Goal: Book appointment/travel/reservation

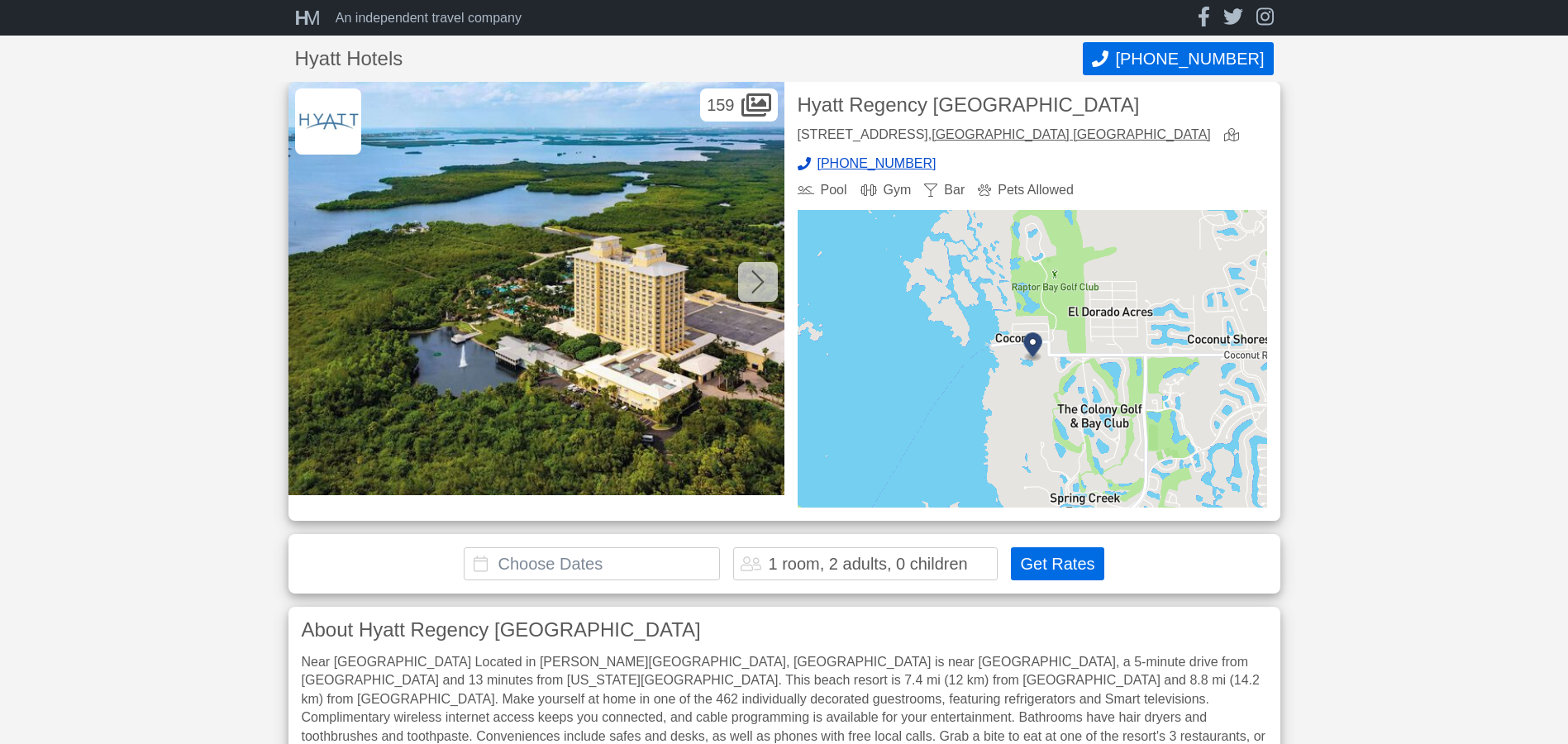
click at [751, 279] on icon at bounding box center [757, 282] width 13 height 27
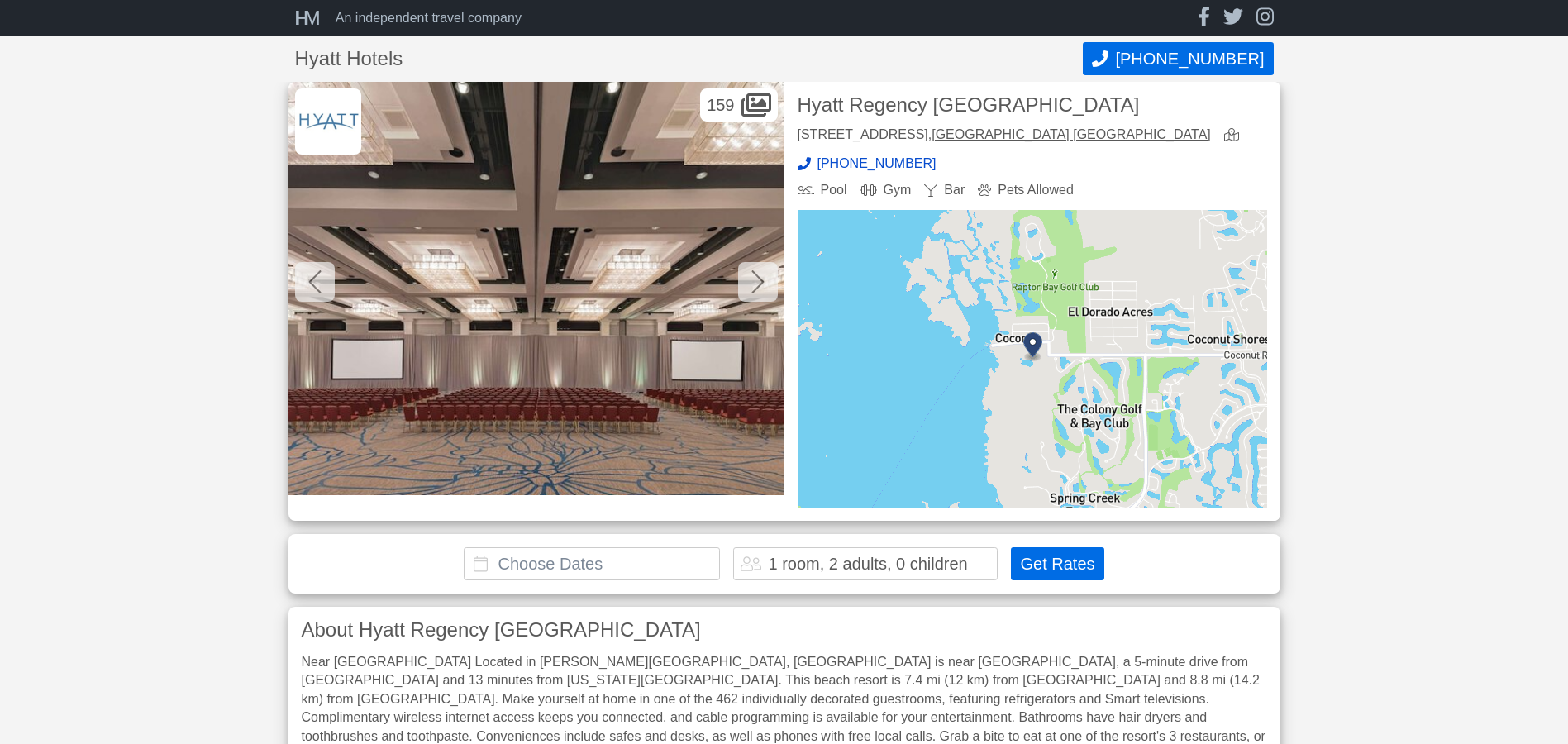
click at [751, 279] on icon at bounding box center [757, 282] width 13 height 27
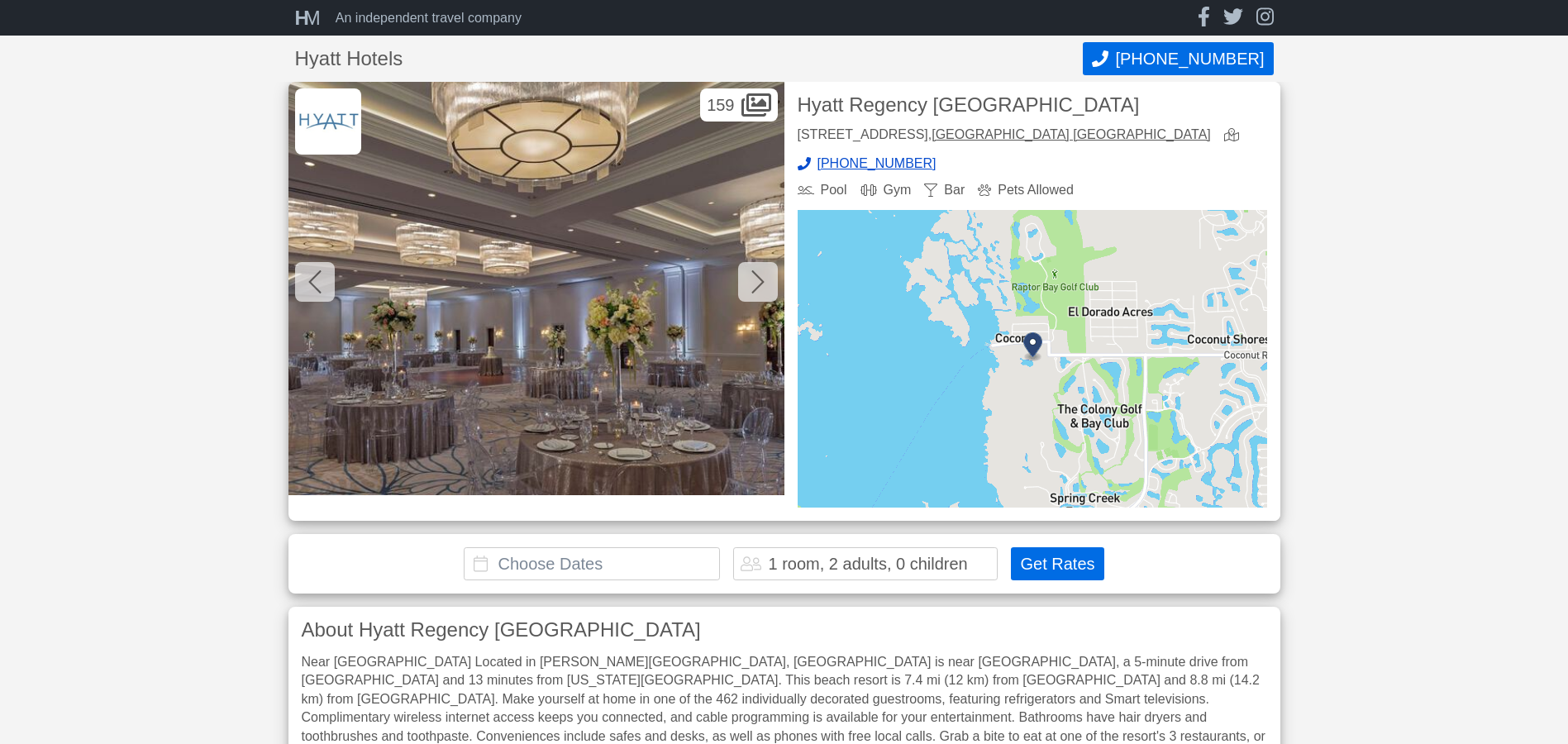
click at [750, 281] on div at bounding box center [758, 282] width 40 height 40
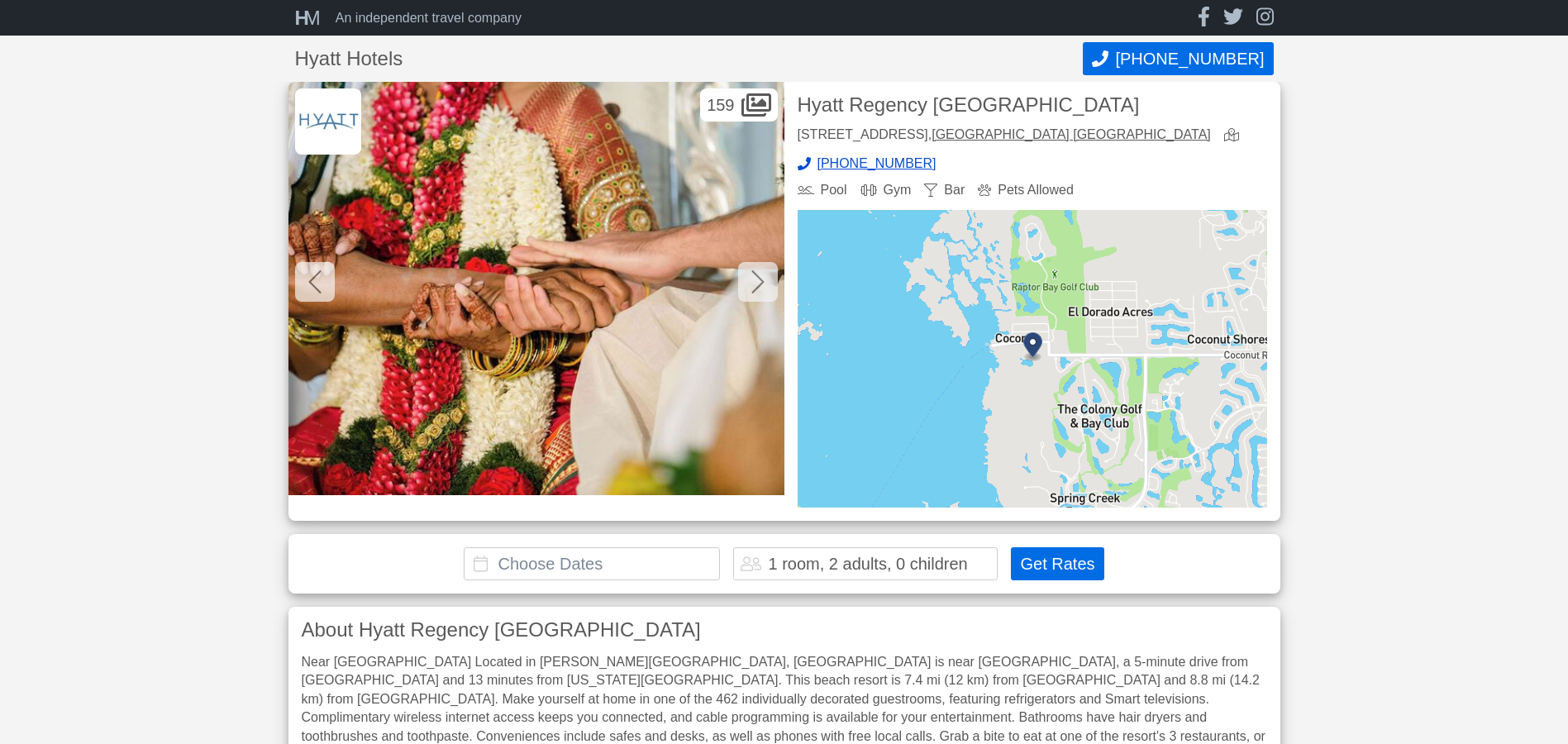
click at [747, 282] on div at bounding box center [758, 282] width 40 height 40
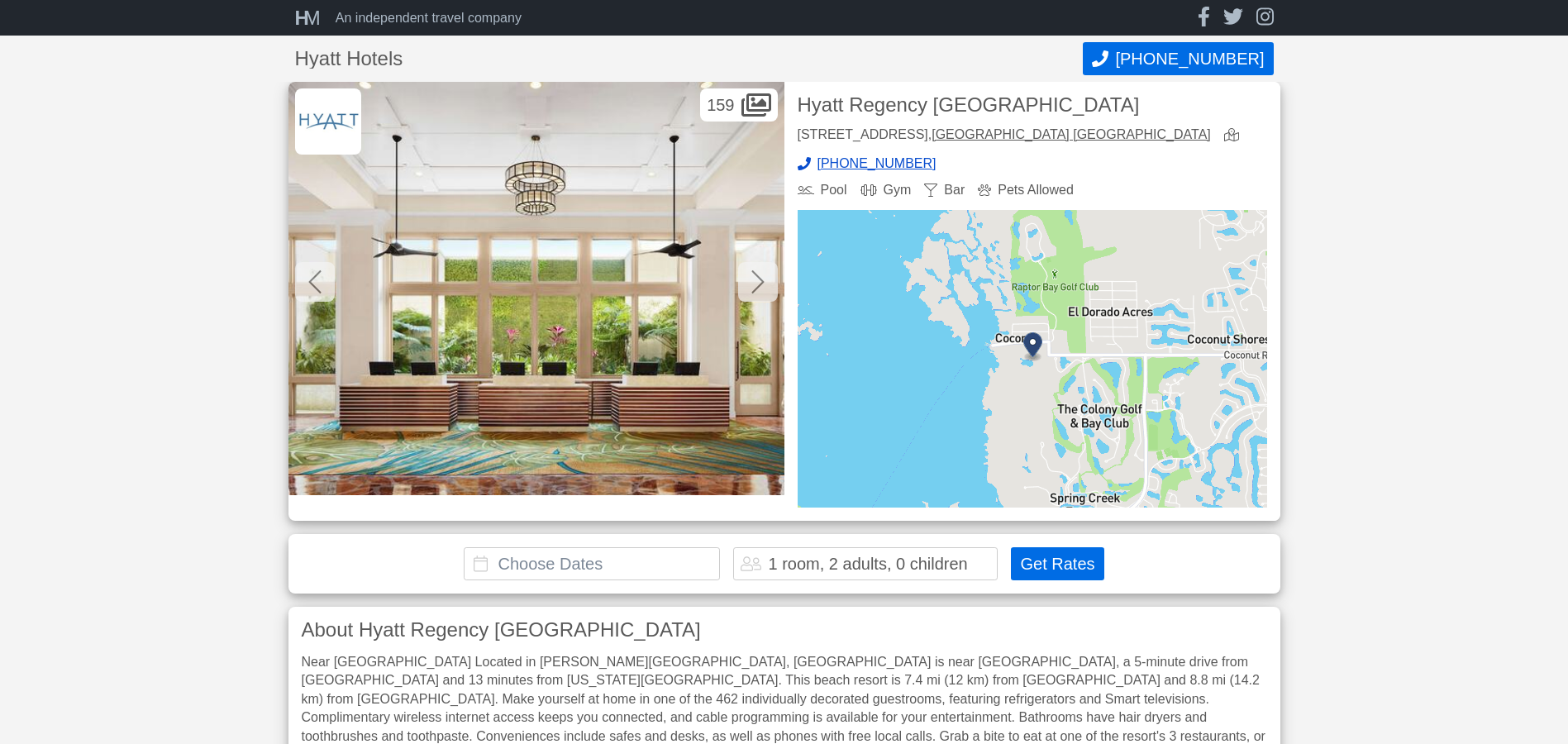
click at [756, 289] on icon at bounding box center [757, 281] width 12 height 23
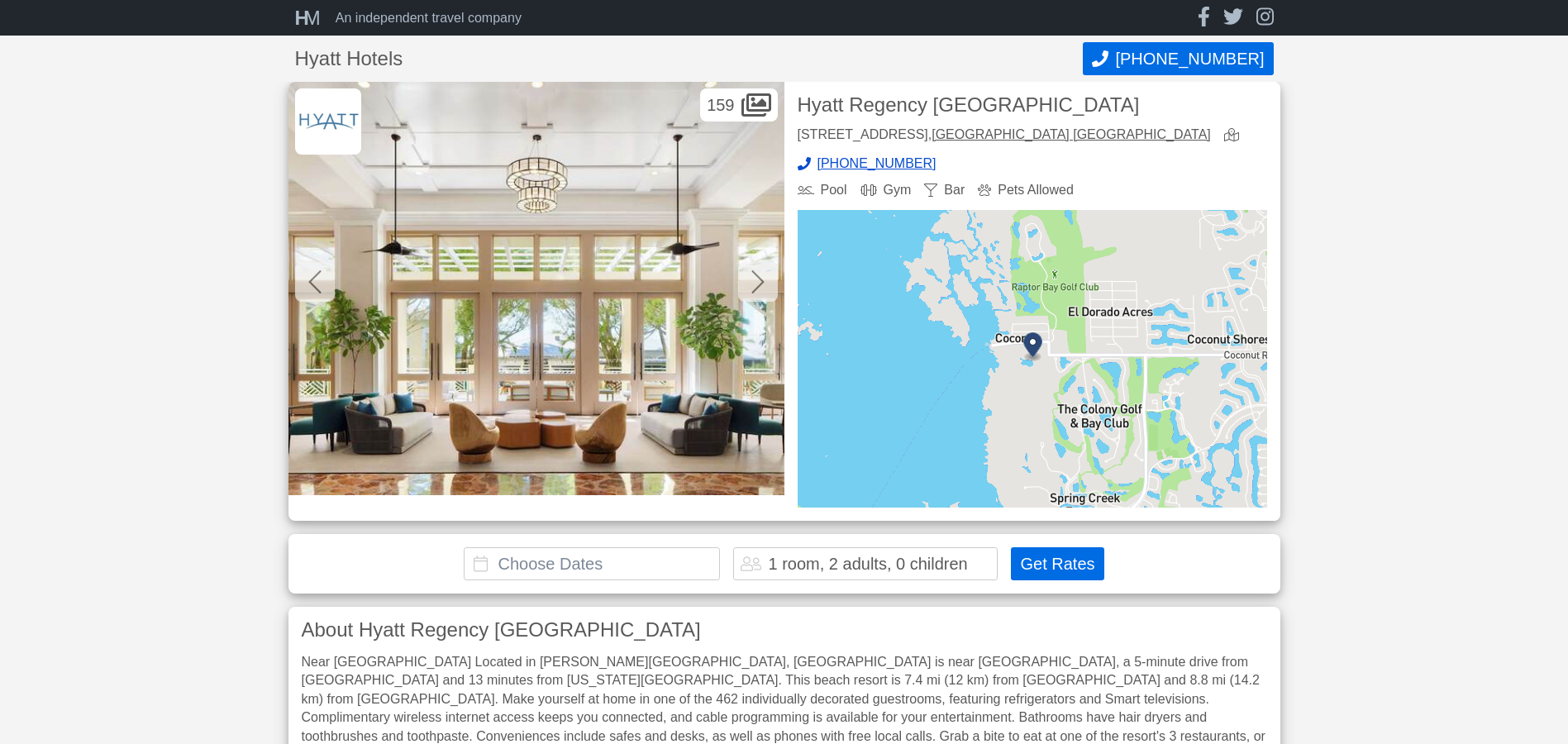
click at [756, 289] on icon at bounding box center [757, 281] width 12 height 23
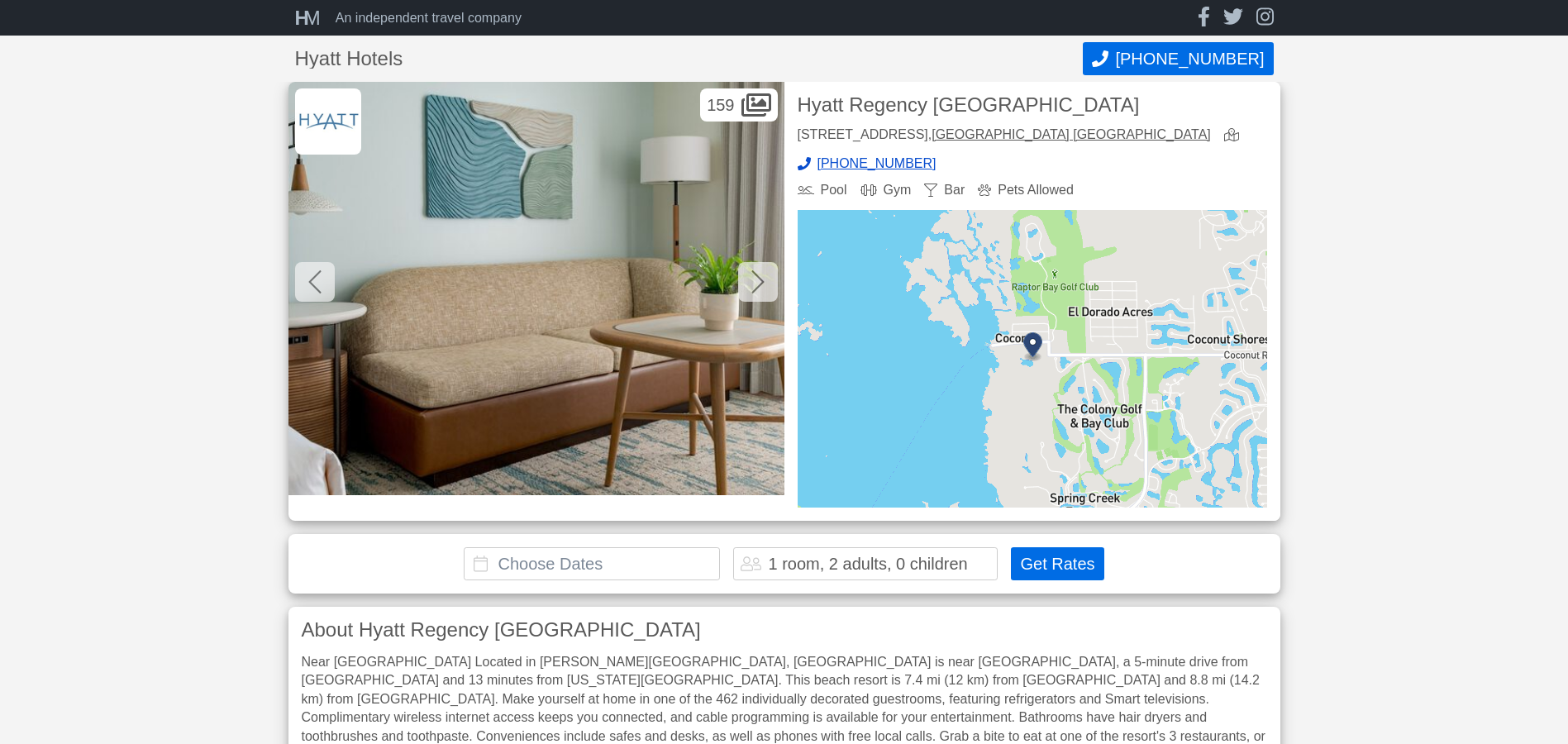
click at [756, 289] on icon at bounding box center [757, 281] width 12 height 23
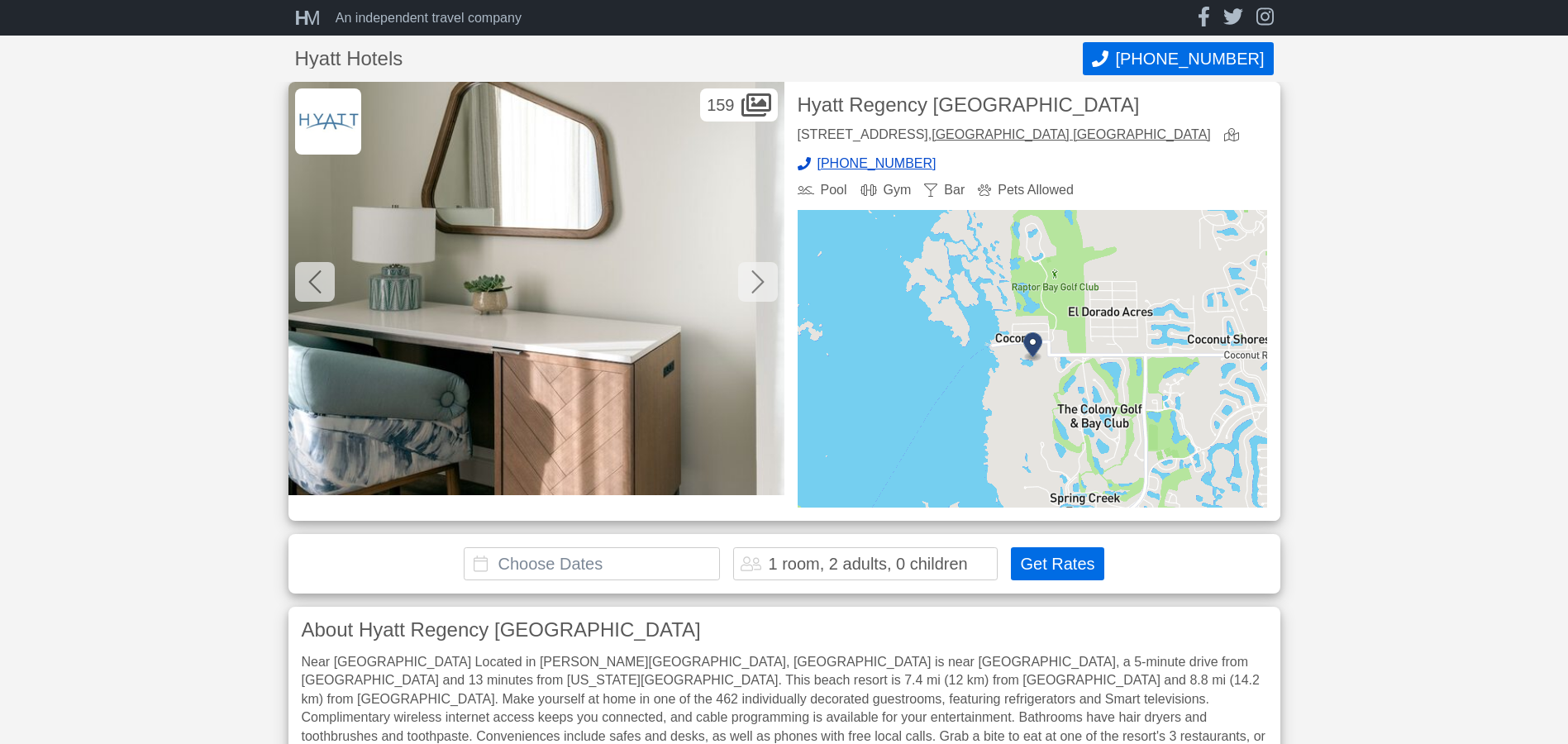
click at [756, 289] on icon at bounding box center [757, 281] width 12 height 23
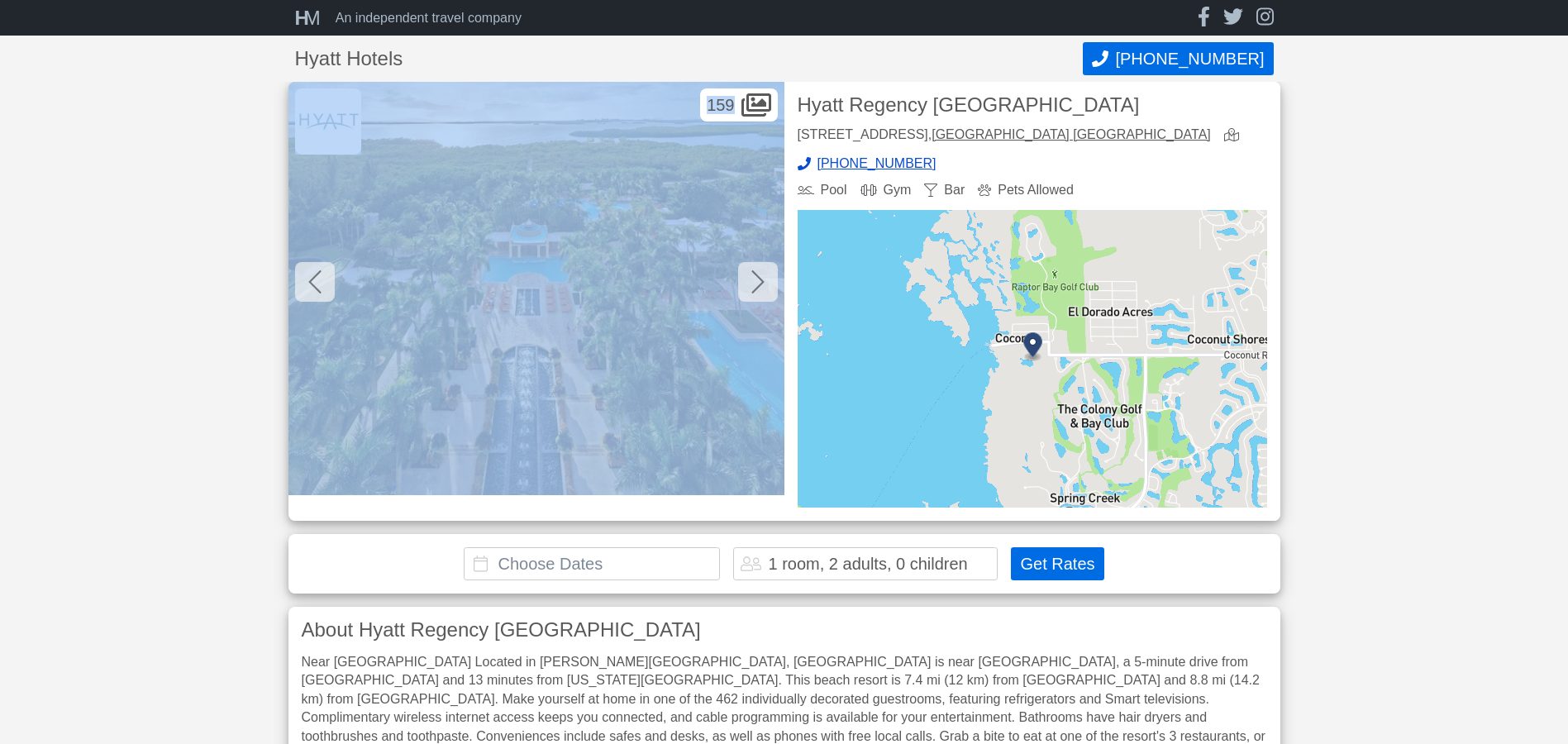
drag, startPoint x: 756, startPoint y: 289, endPoint x: 752, endPoint y: 391, distance: 102.1
click at [752, 391] on div "159" at bounding box center [536, 288] width 496 height 413
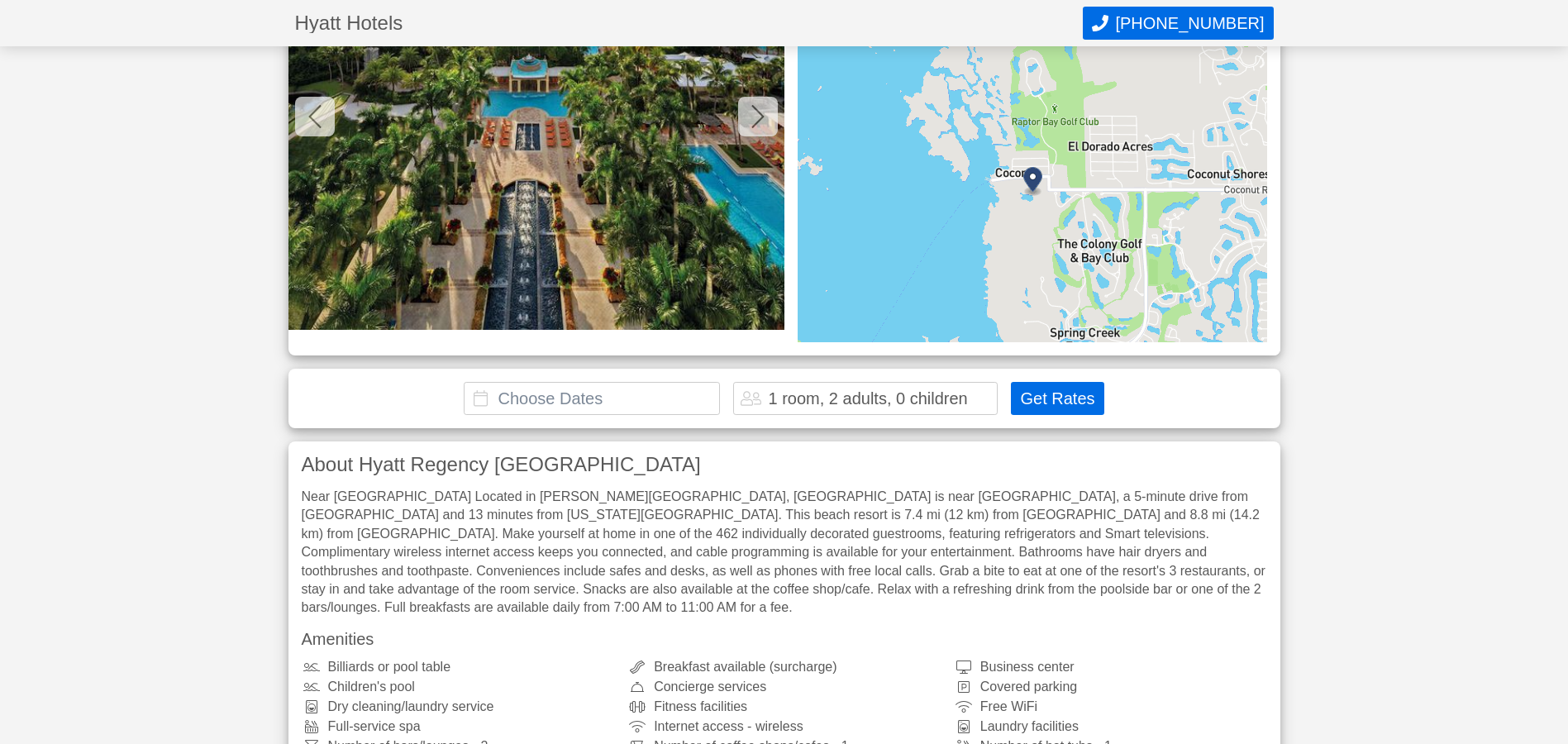
click at [596, 390] on input "text" at bounding box center [592, 398] width 256 height 33
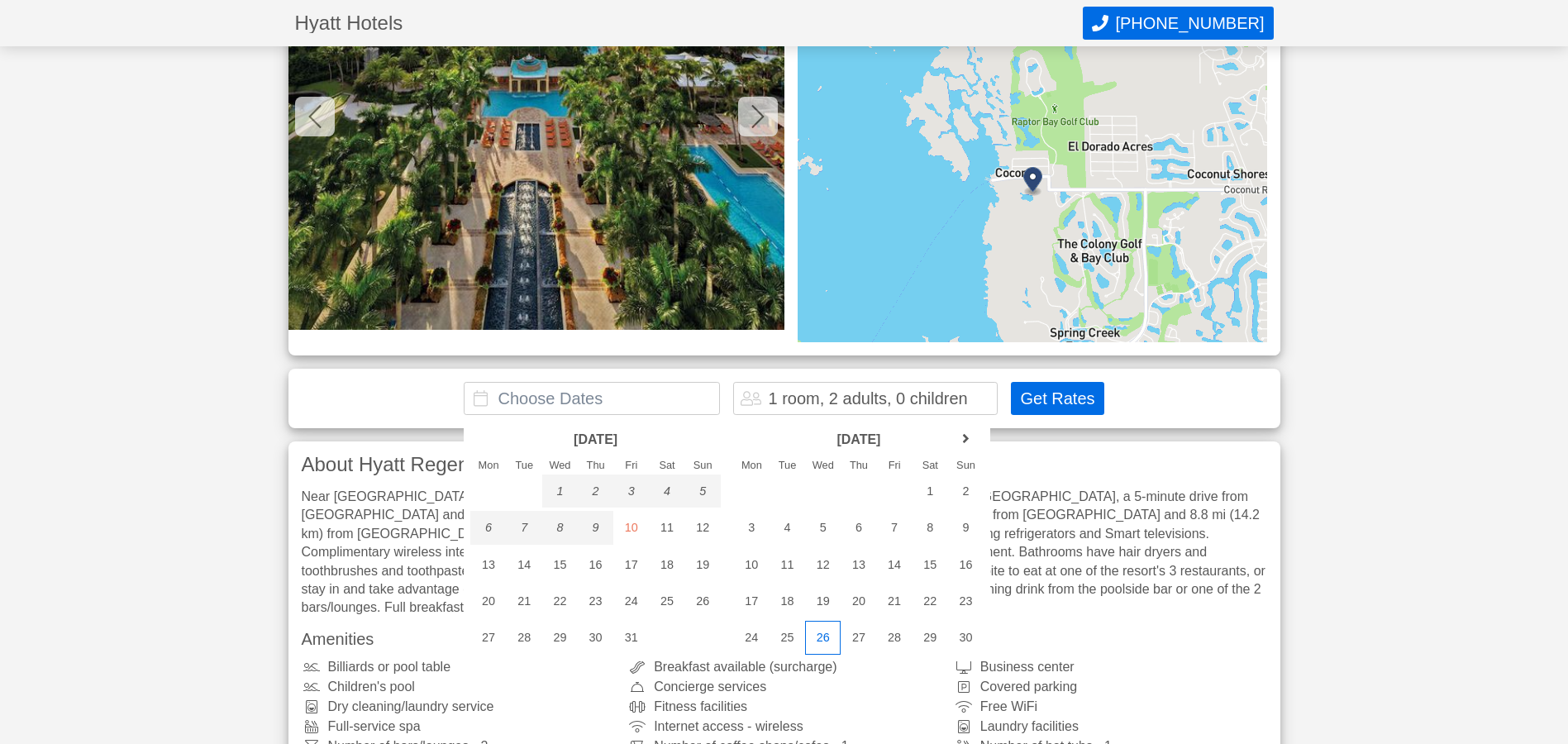
click at [824, 637] on div "26" at bounding box center [823, 637] width 35 height 33
click at [895, 635] on div "28" at bounding box center [894, 637] width 35 height 33
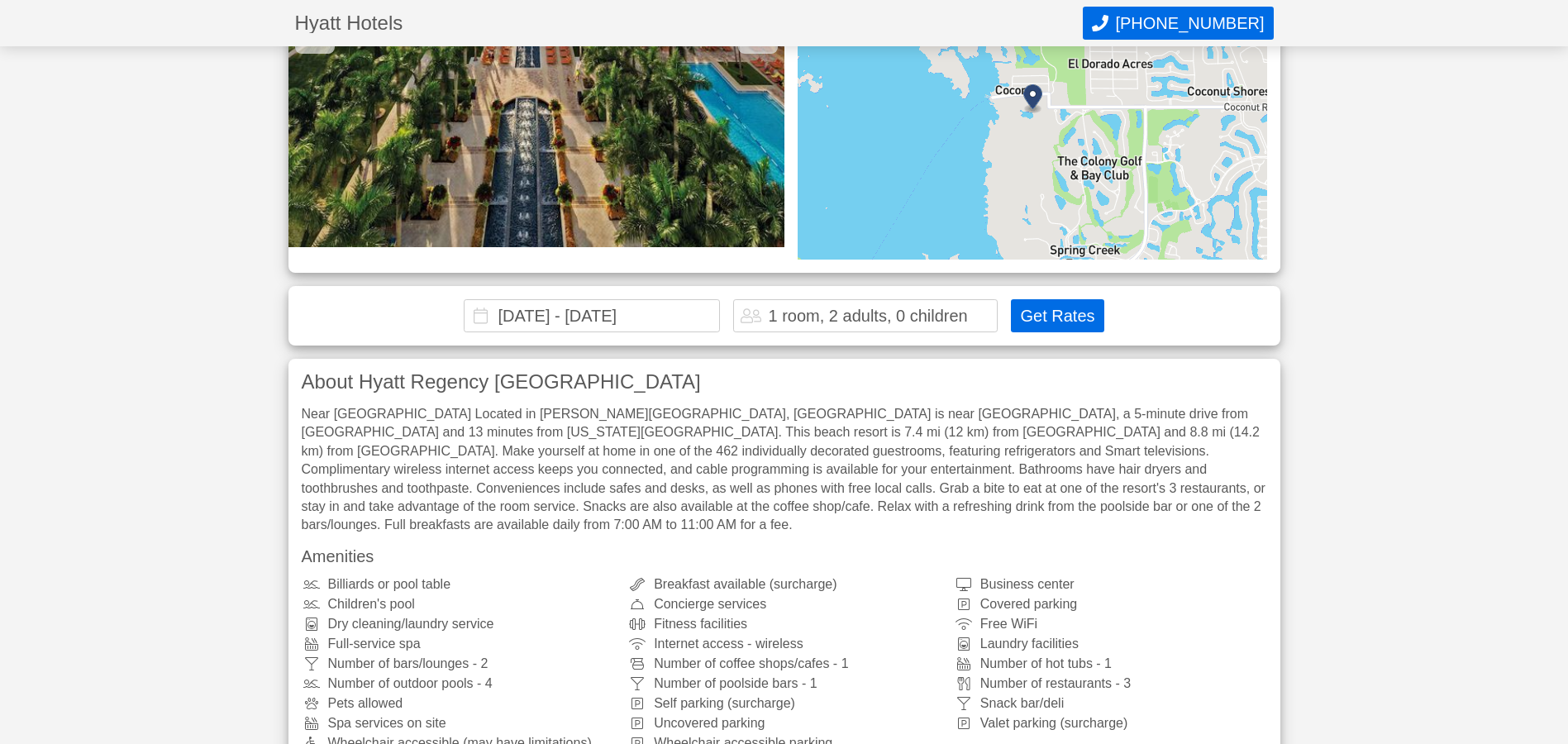
scroll to position [330, 0]
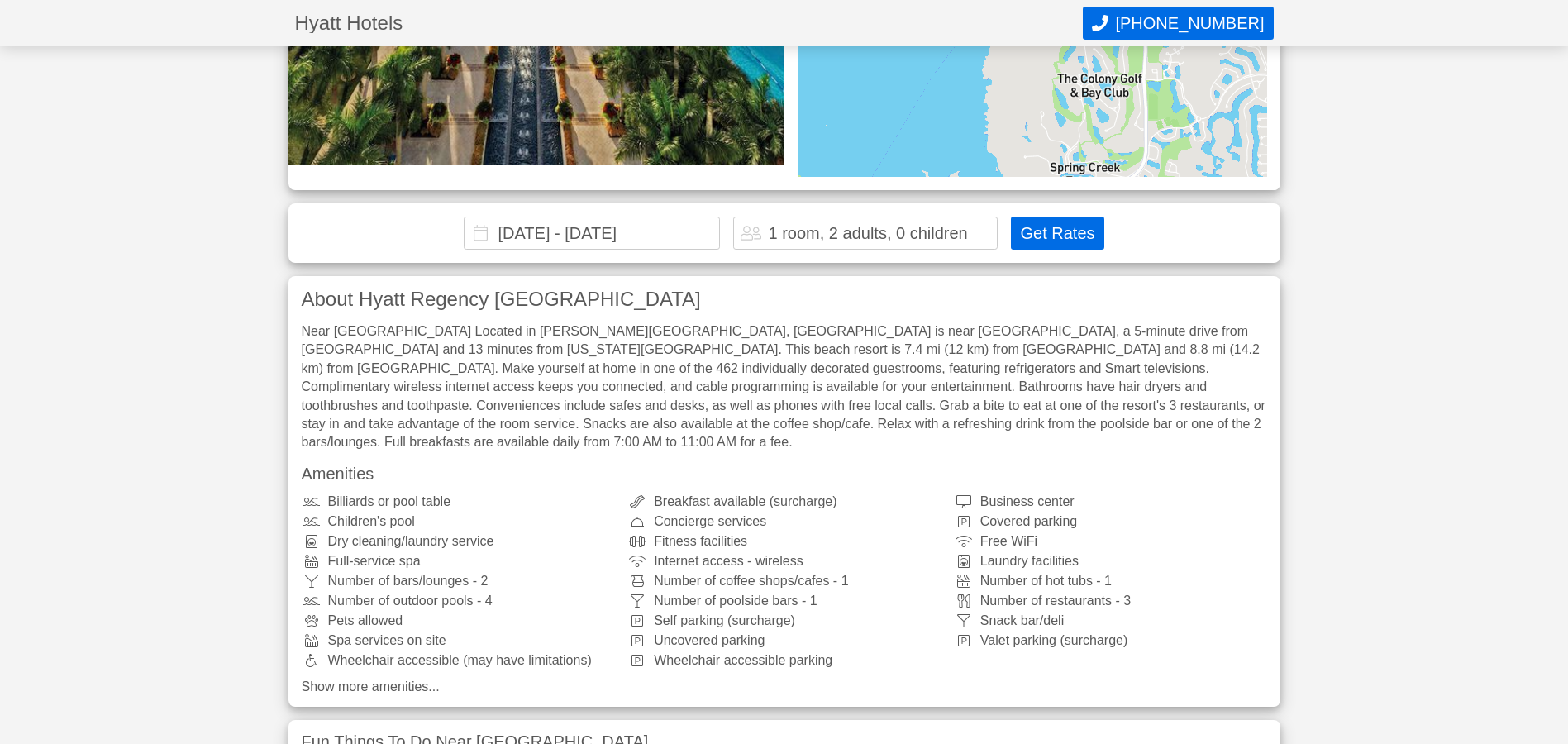
click at [587, 230] on input "[DATE] - [DATE]" at bounding box center [592, 233] width 256 height 33
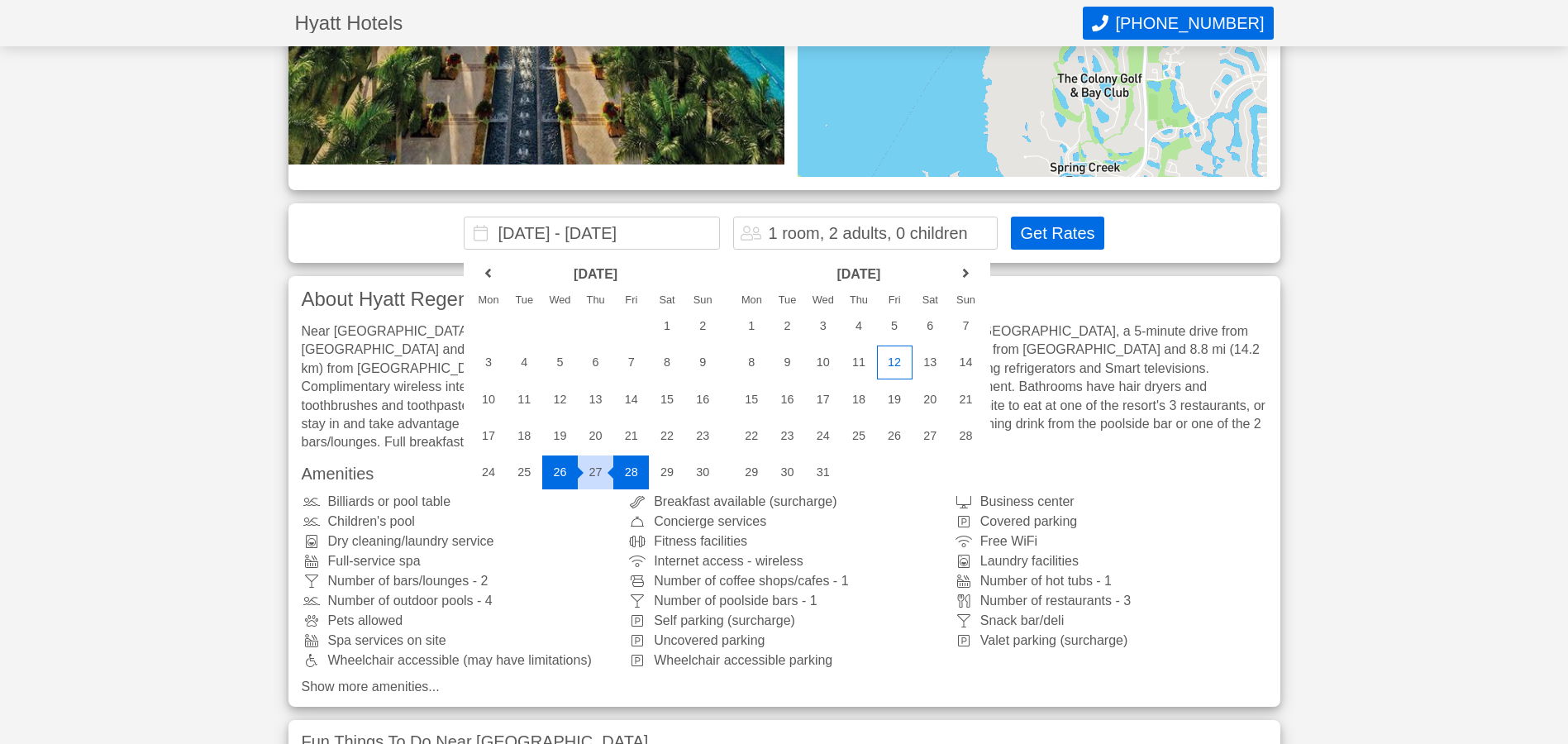
click at [877, 354] on div "12" at bounding box center [894, 362] width 35 height 33
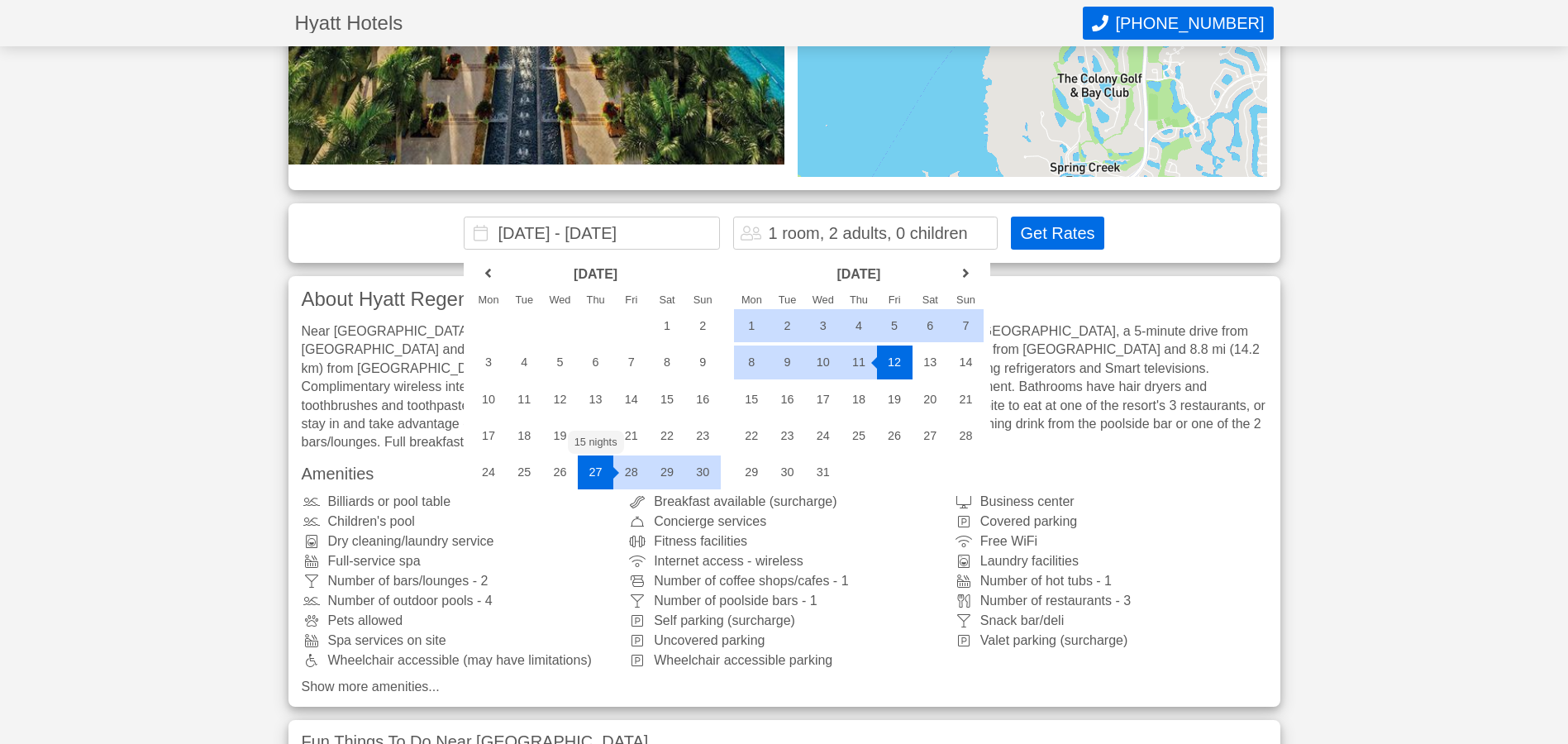
click at [587, 470] on div "27" at bounding box center [595, 472] width 35 height 33
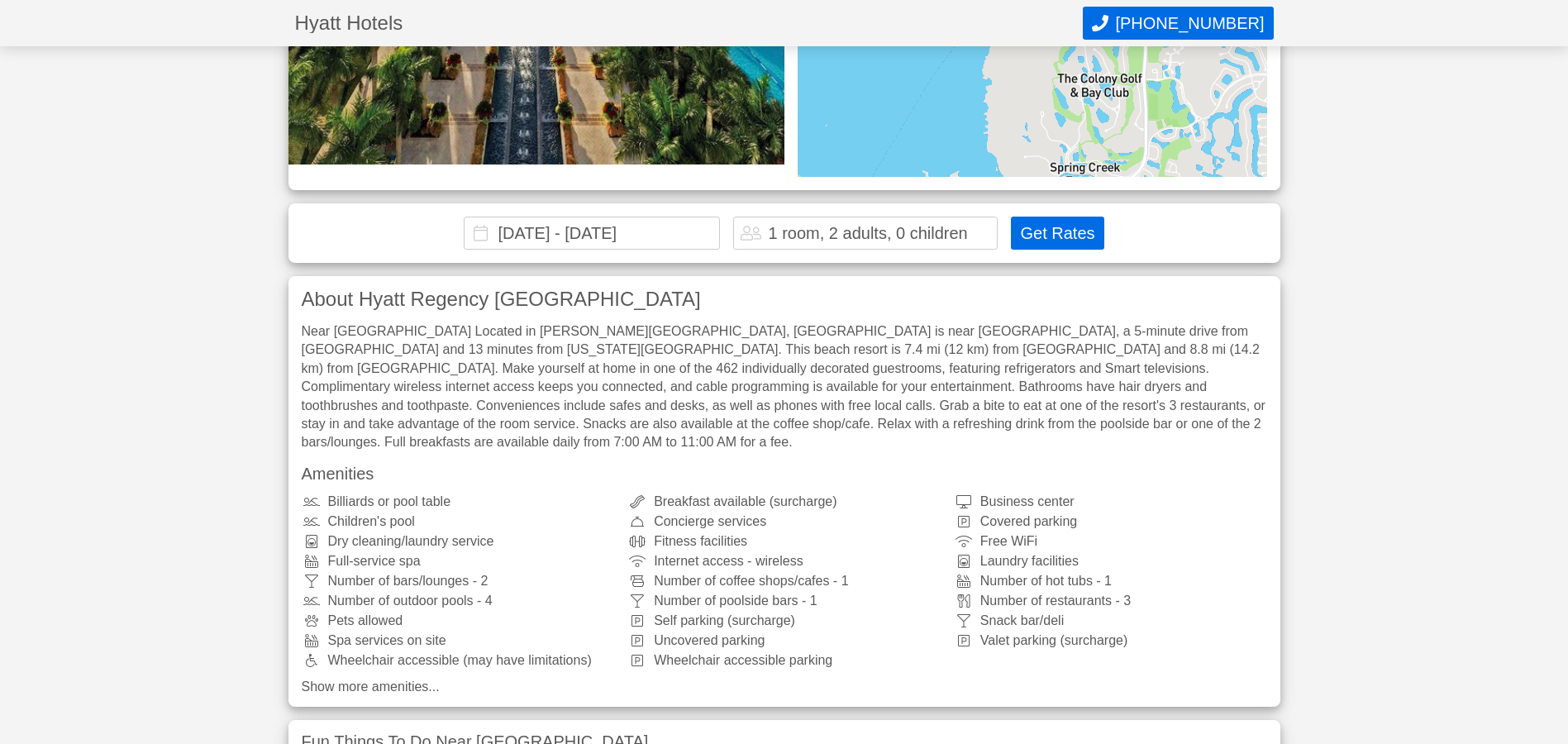
click at [596, 244] on input "[DATE] - [DATE]" at bounding box center [592, 233] width 256 height 33
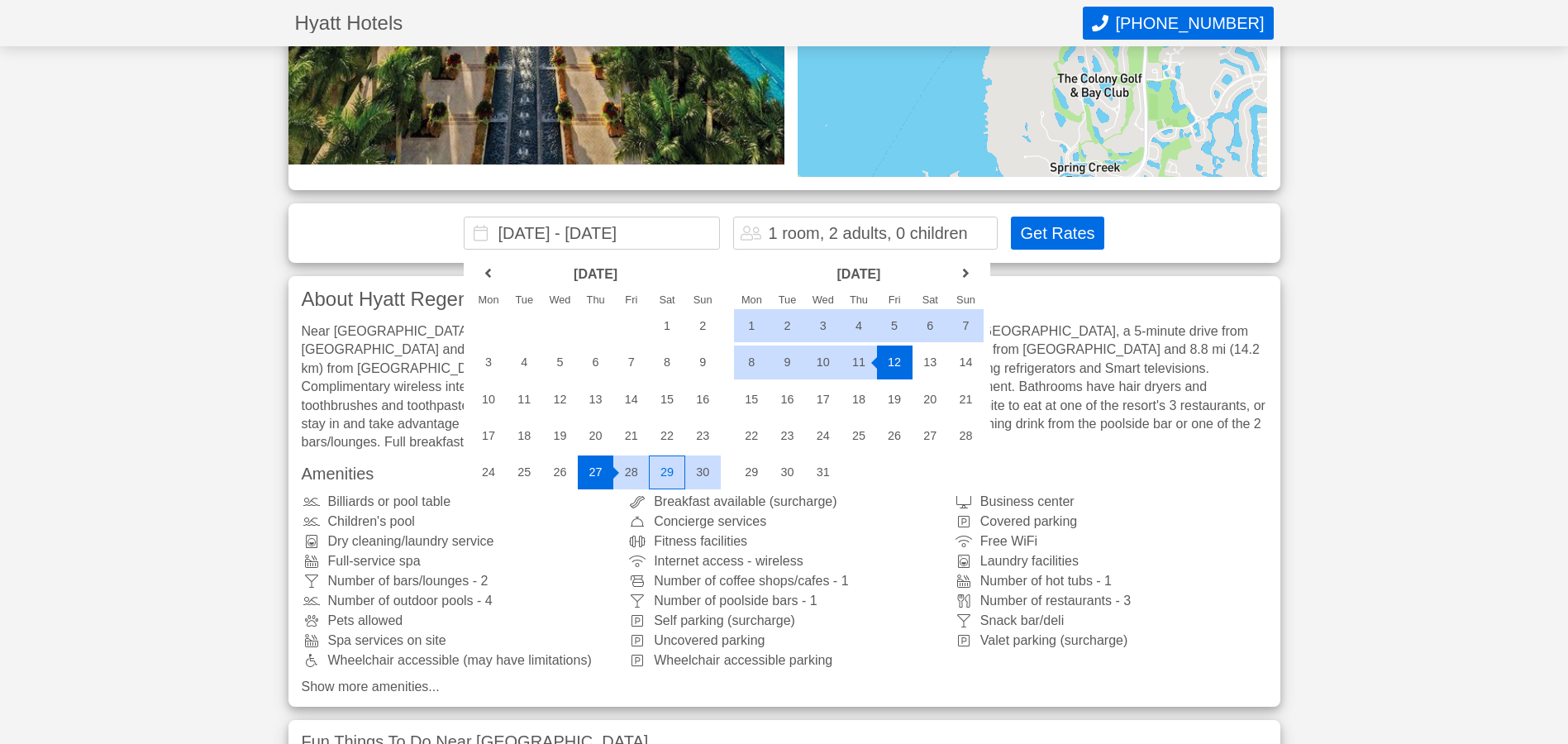
click at [670, 472] on div "29" at bounding box center [666, 472] width 35 height 33
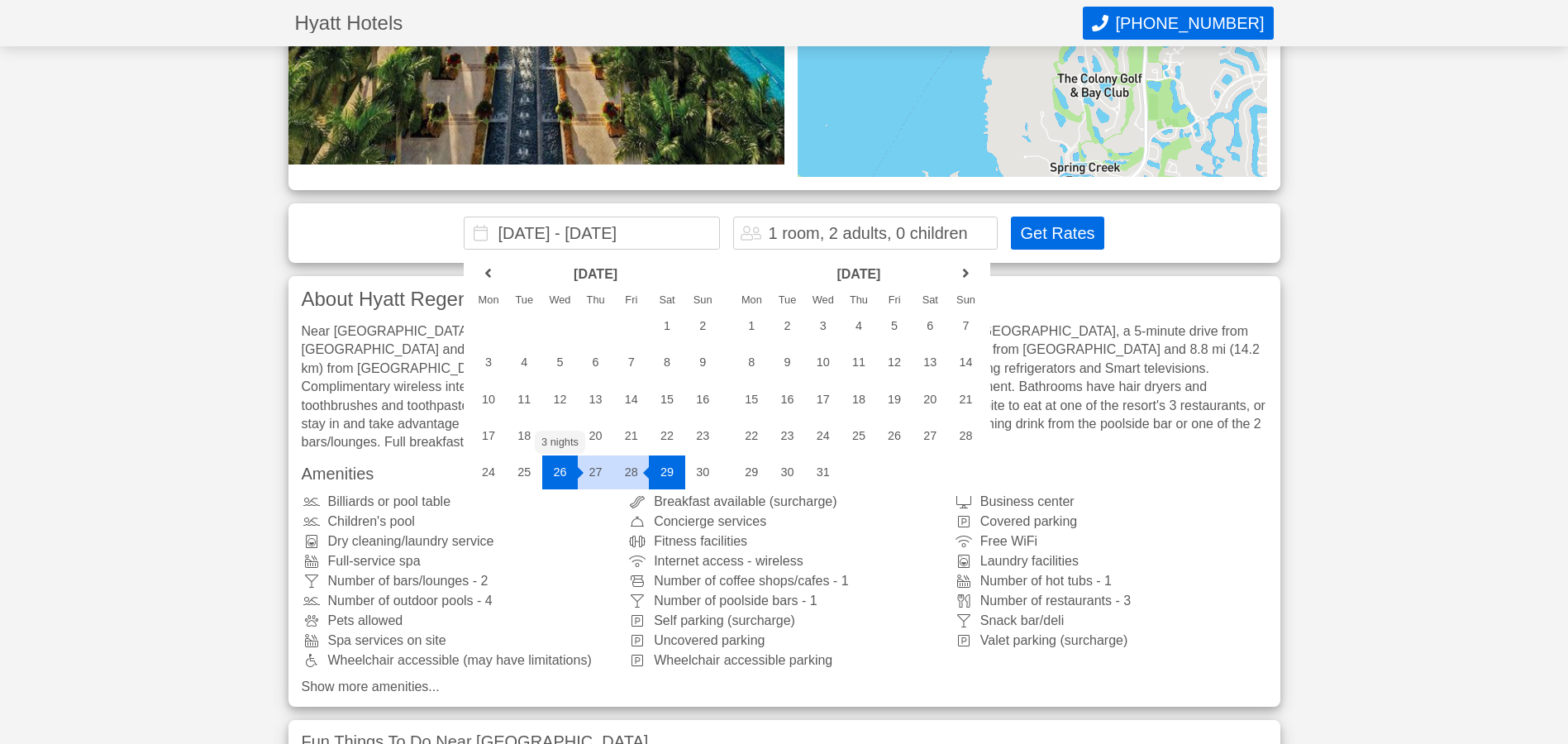
click at [555, 472] on div "26" at bounding box center [560, 472] width 35 height 33
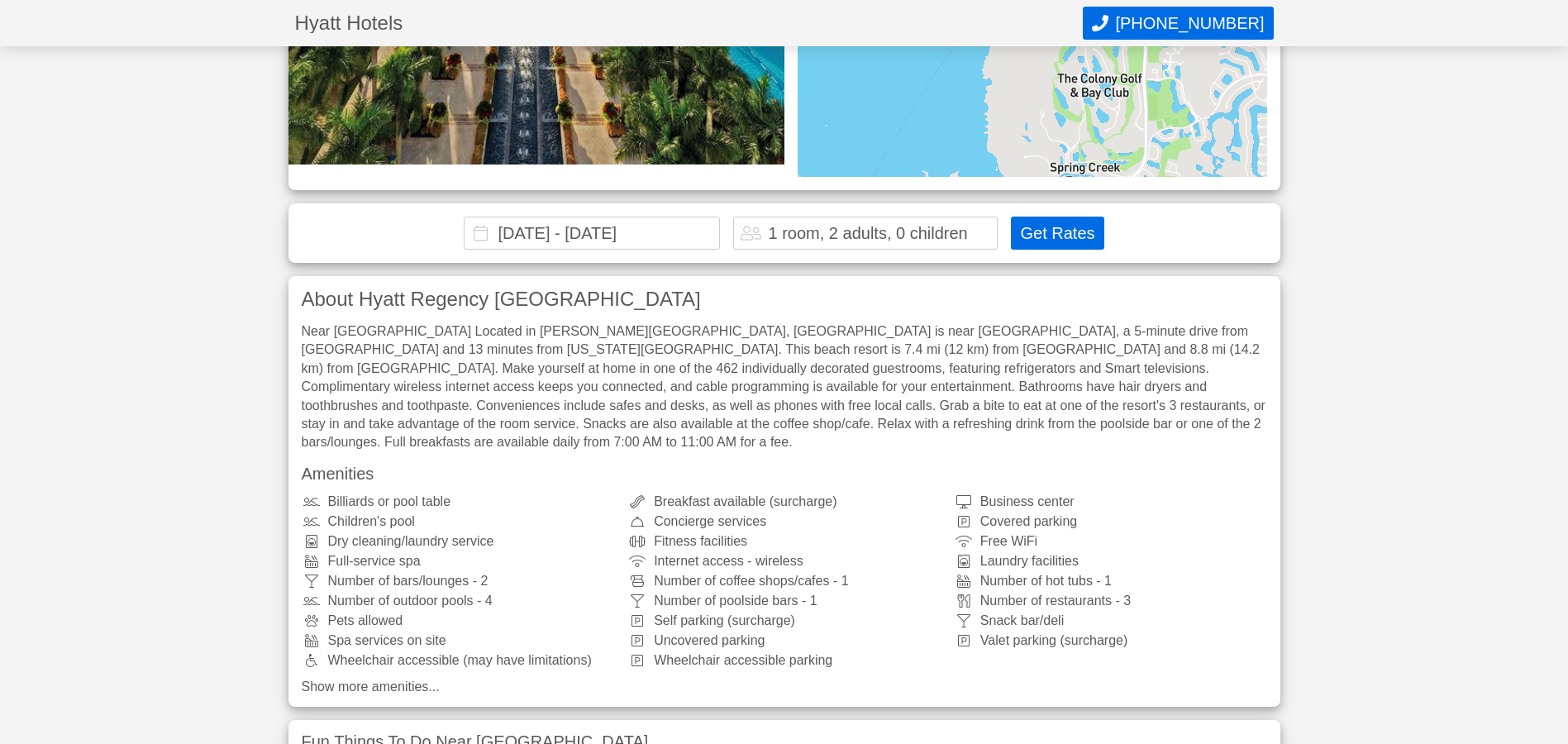
click at [617, 228] on input "[DATE] - [DATE]" at bounding box center [592, 233] width 256 height 33
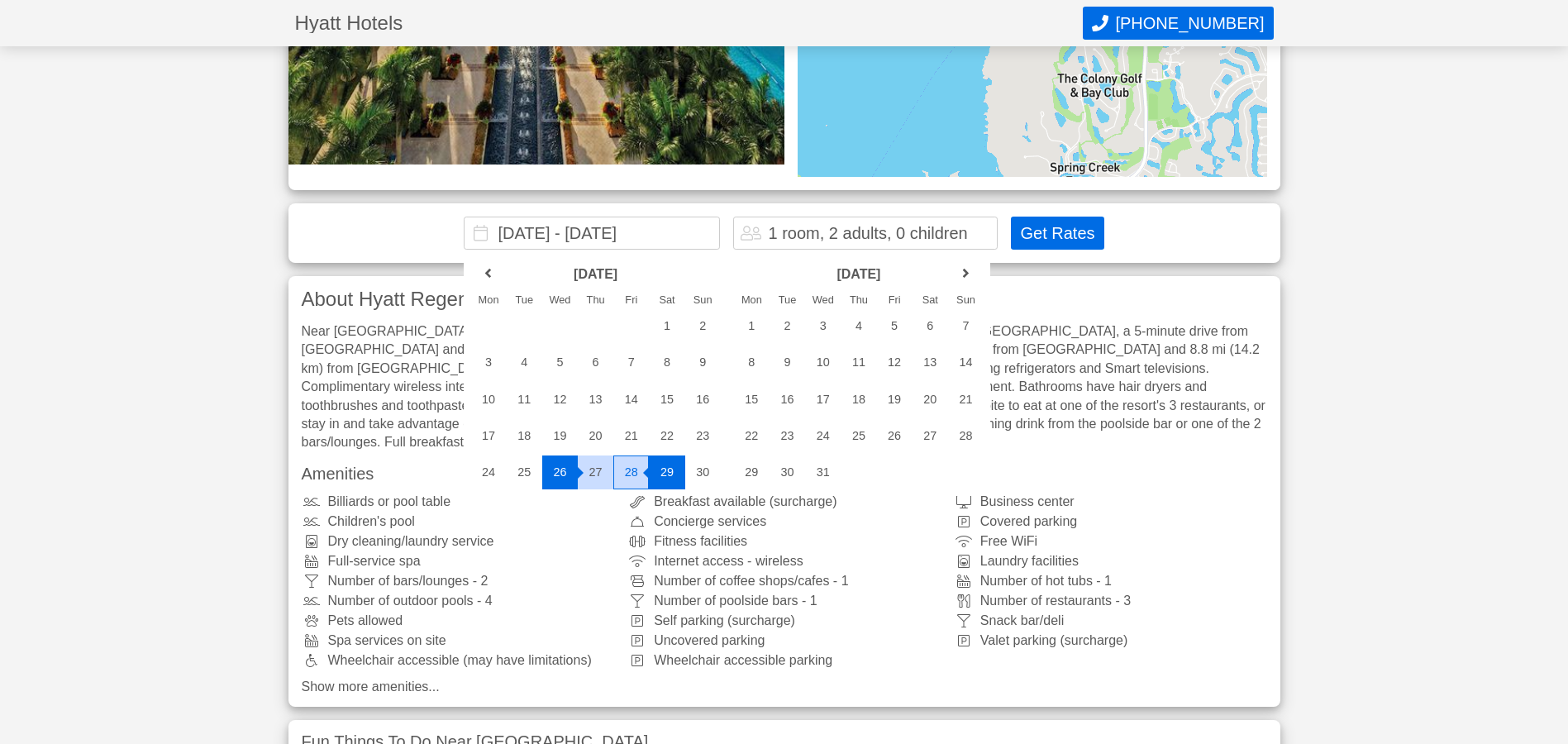
click at [624, 477] on div "28" at bounding box center [630, 472] width 35 height 33
click at [558, 467] on div "26" at bounding box center [560, 472] width 35 height 33
type input "[DATE] - [DATE]"
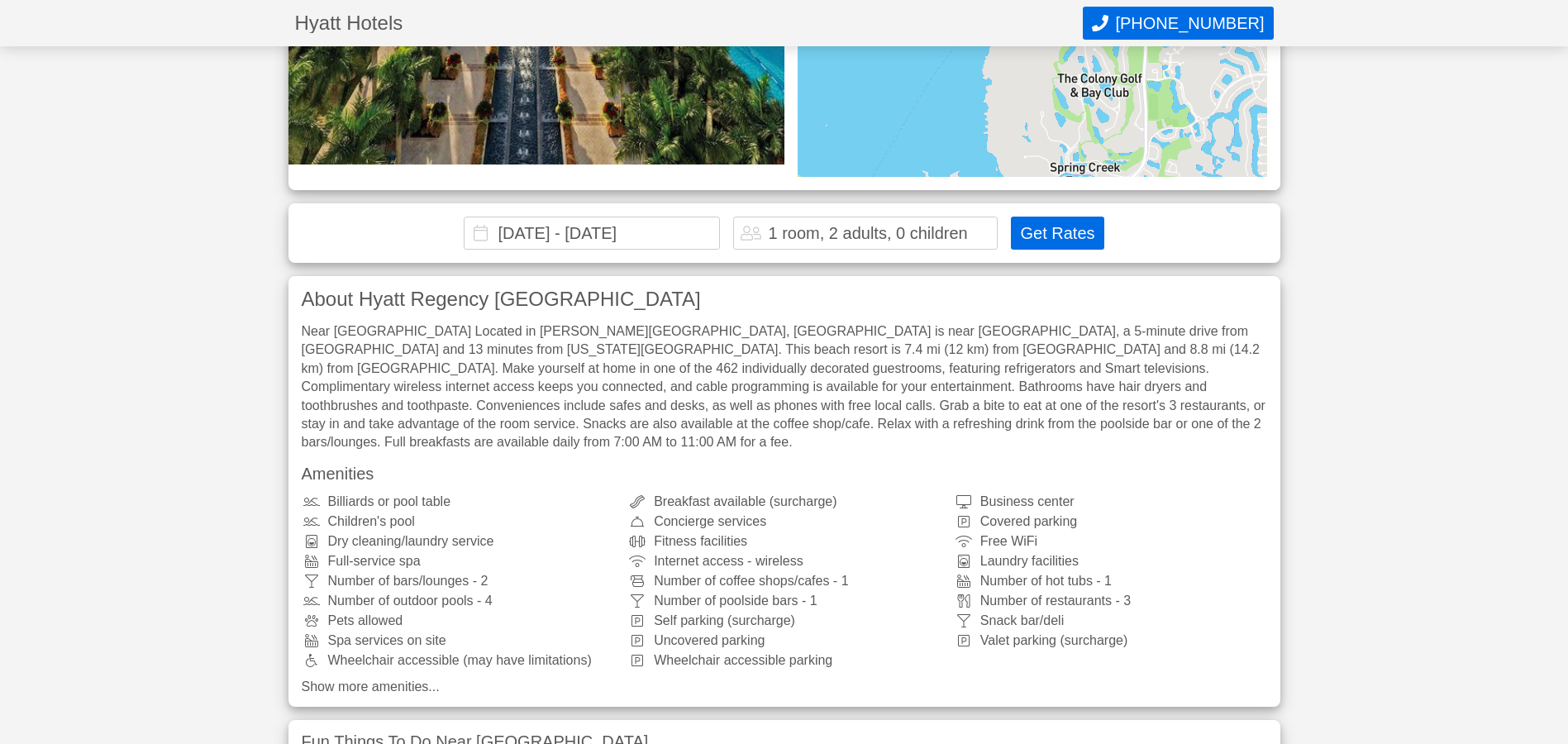
click at [1060, 231] on button "Get Rates" at bounding box center [1057, 233] width 92 height 33
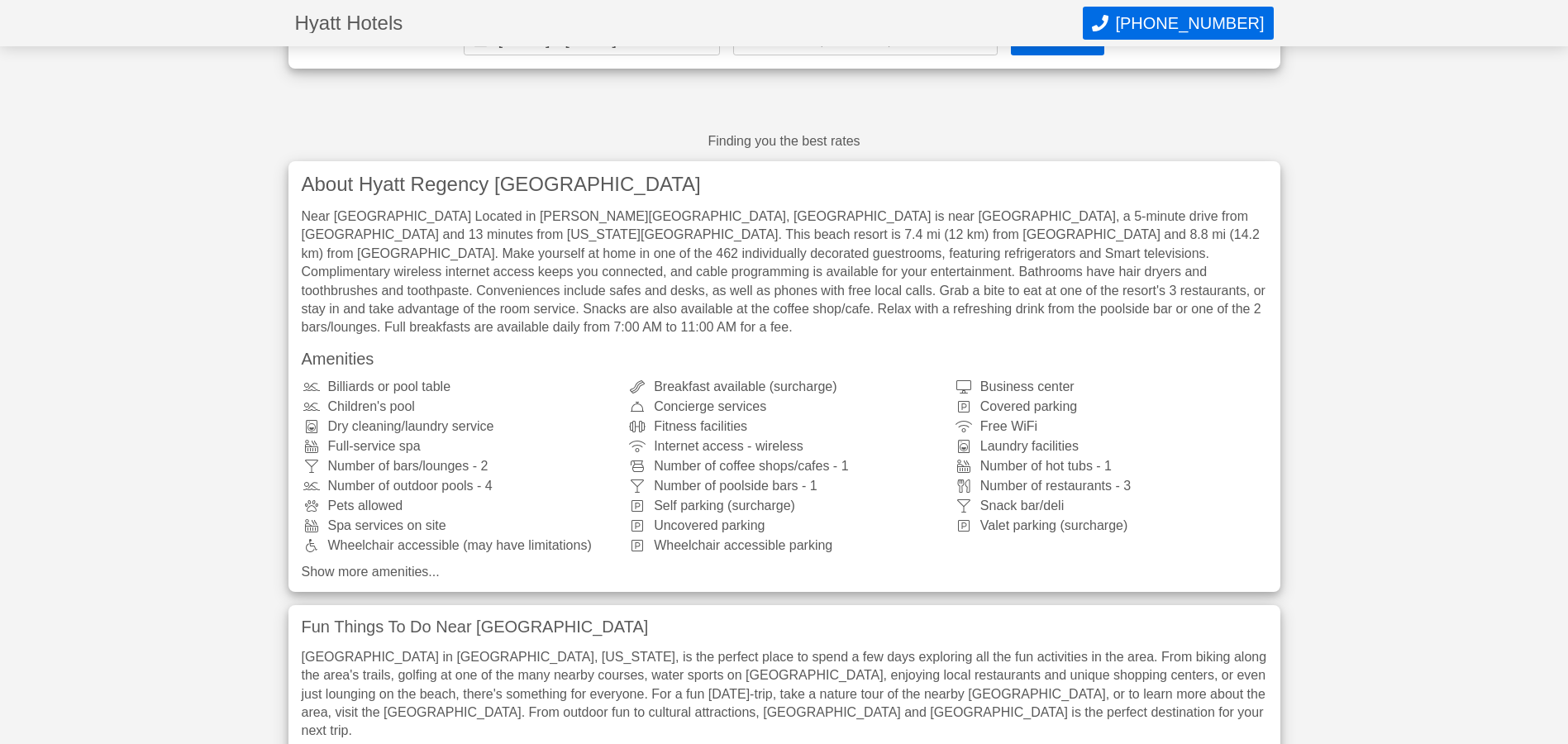
scroll to position [111, 0]
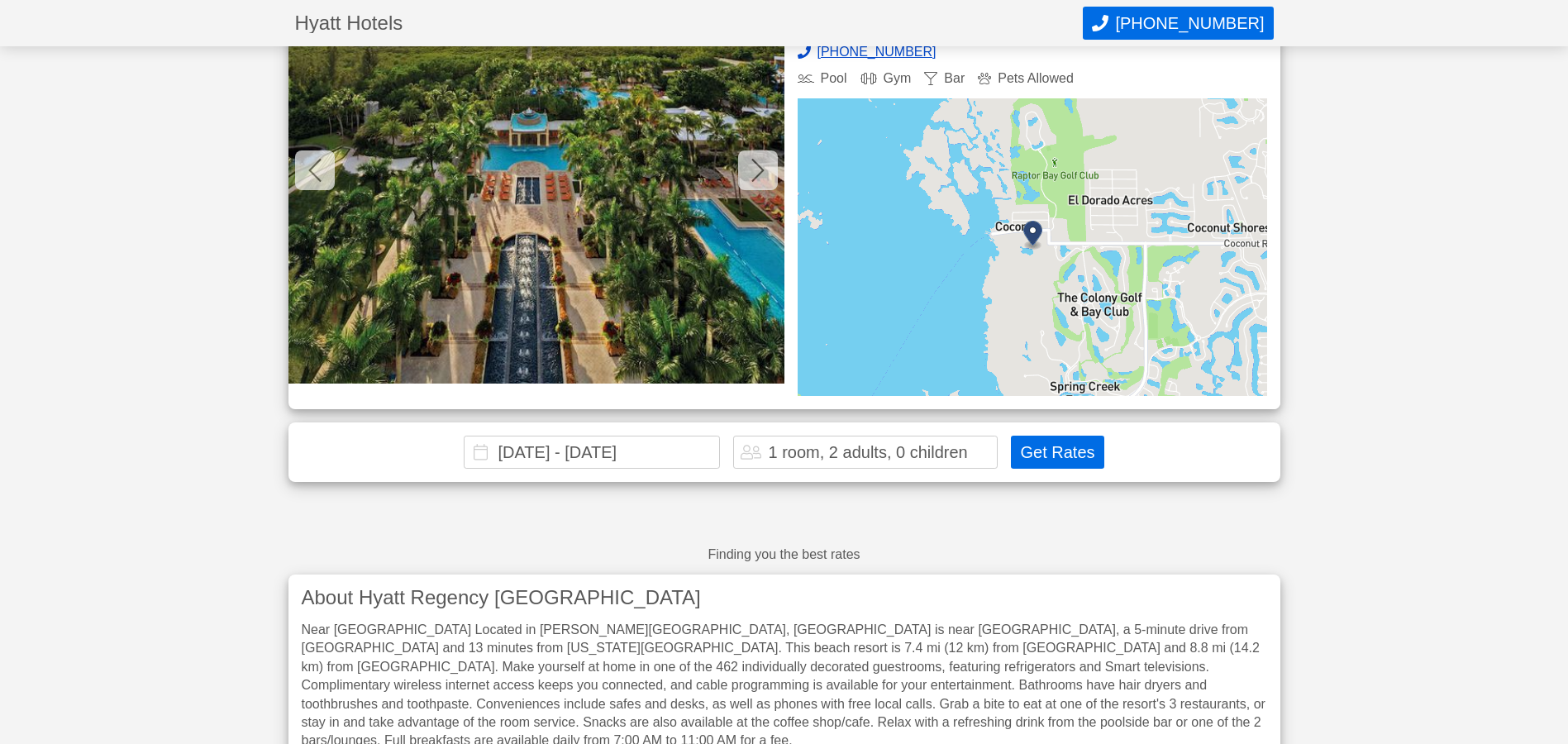
click at [1071, 452] on button "Get Rates" at bounding box center [1057, 452] width 92 height 33
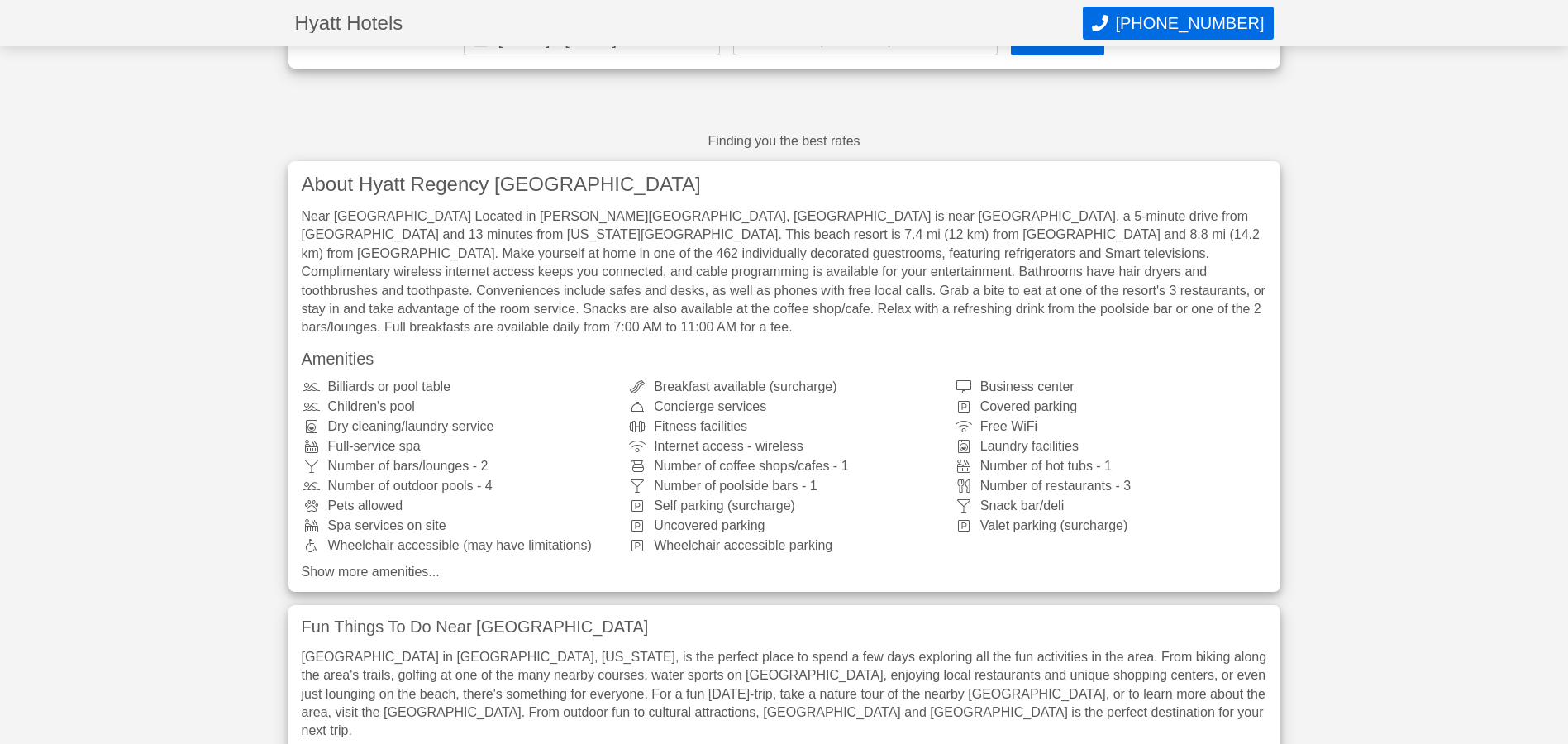
scroll to position [29, 0]
